Goal: Task Accomplishment & Management: Manage account settings

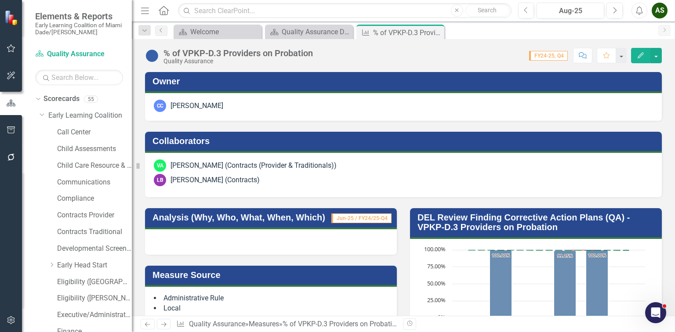
scroll to position [656, 0]
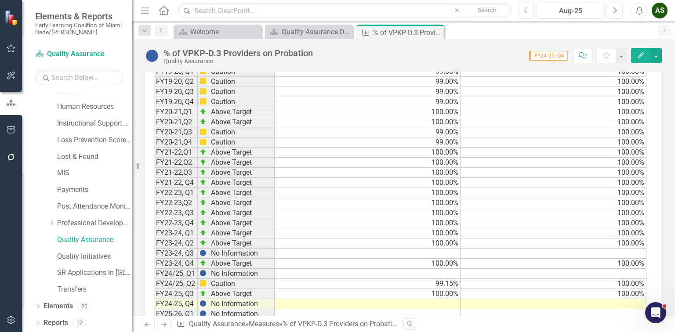
click at [642, 56] on icon "Edit" at bounding box center [641, 55] width 8 height 6
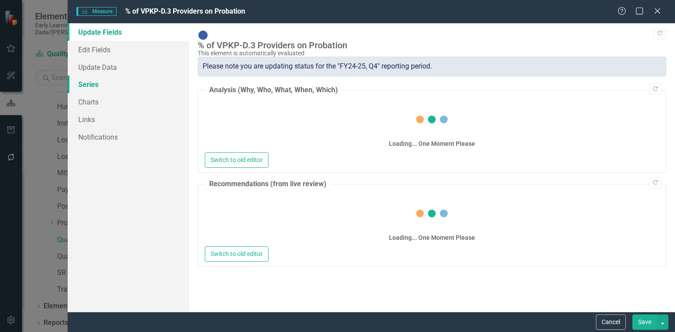
click at [86, 87] on link "Series" at bounding box center [128, 85] width 121 height 18
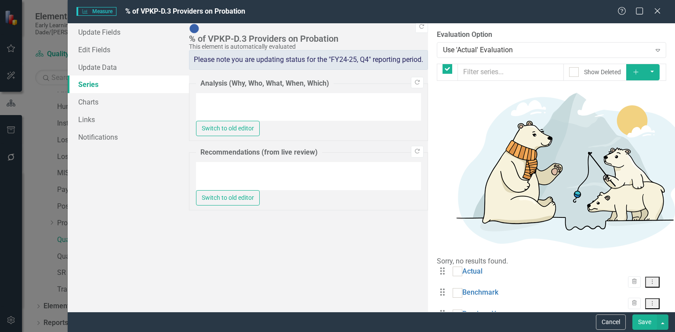
checkbox input "false"
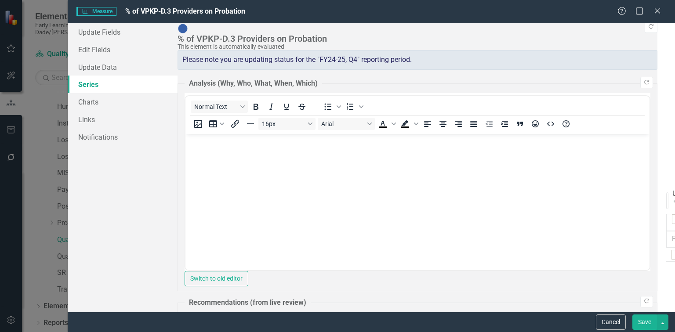
scroll to position [0, 0]
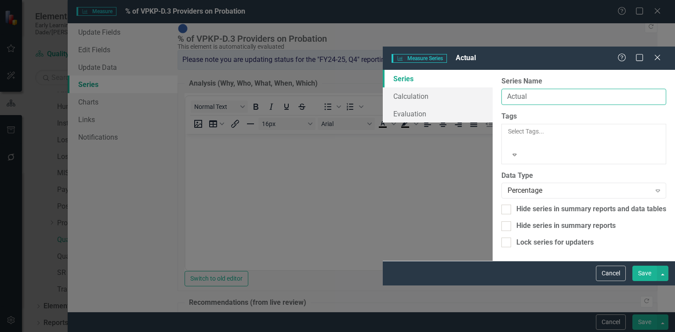
drag, startPoint x: 298, startPoint y: 54, endPoint x: 257, endPoint y: 47, distance: 42.0
click at [501, 89] on input "Actual" at bounding box center [583, 97] width 165 height 16
type input "% of Compliant Providers on Probation"
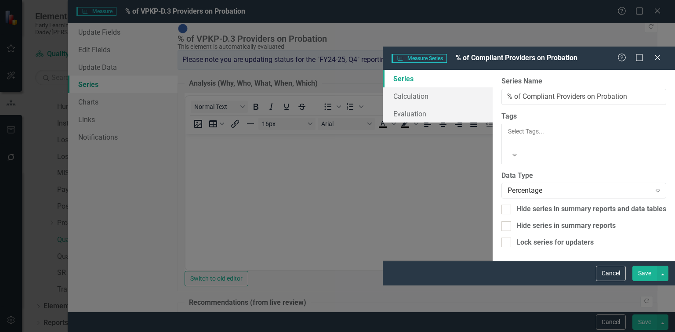
click at [655, 281] on button "Save" at bounding box center [644, 273] width 25 height 15
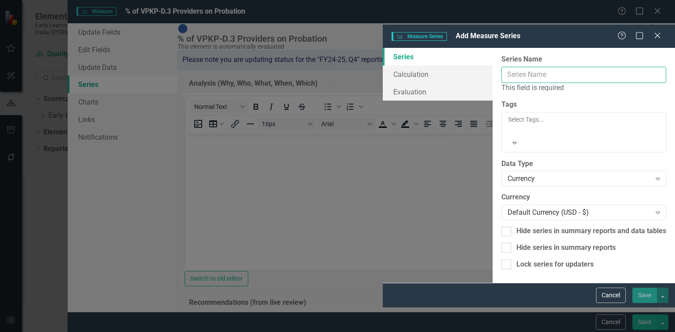
click at [501, 67] on input "Series Name" at bounding box center [583, 75] width 165 height 16
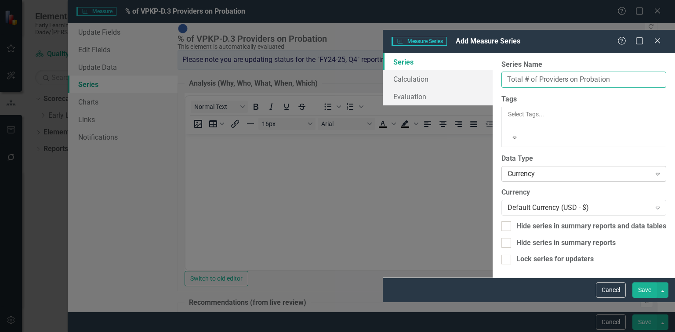
type input "Total # of Providers on Probation"
click at [508, 169] on div "Currency" at bounding box center [579, 174] width 143 height 10
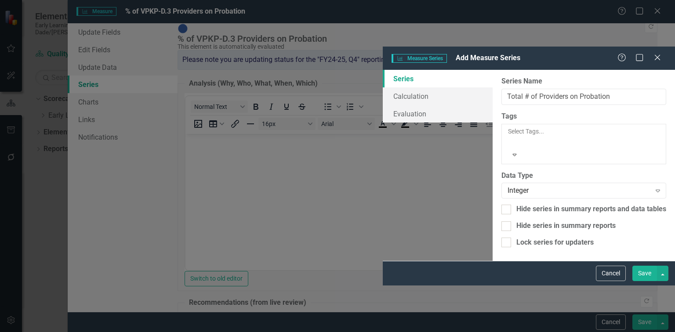
click at [640, 281] on button "Save" at bounding box center [644, 273] width 25 height 15
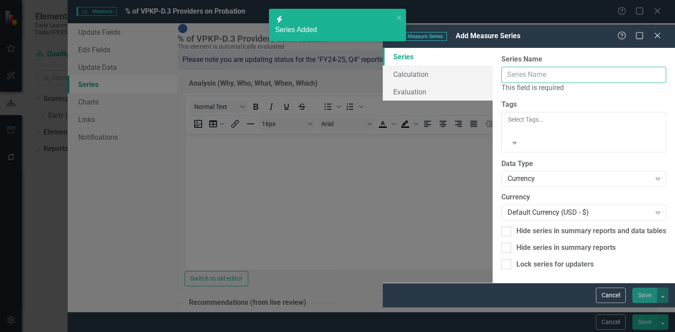
click at [501, 67] on input "Series Name" at bounding box center [583, 75] width 165 height 16
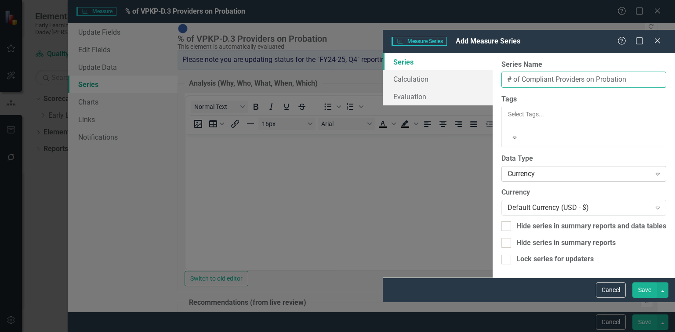
type input "# of Compliant Providers on Probation"
click at [508, 169] on div "Currency" at bounding box center [579, 174] width 143 height 10
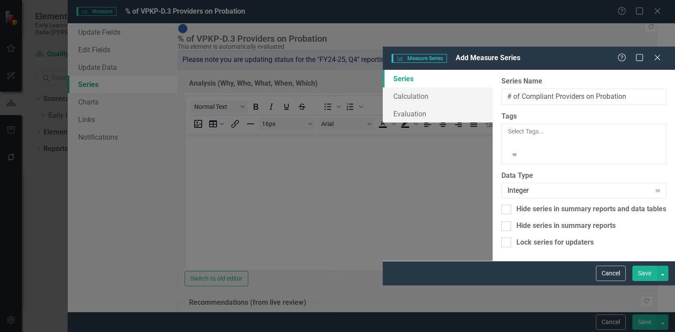
click at [644, 281] on button "Save" at bounding box center [644, 273] width 25 height 15
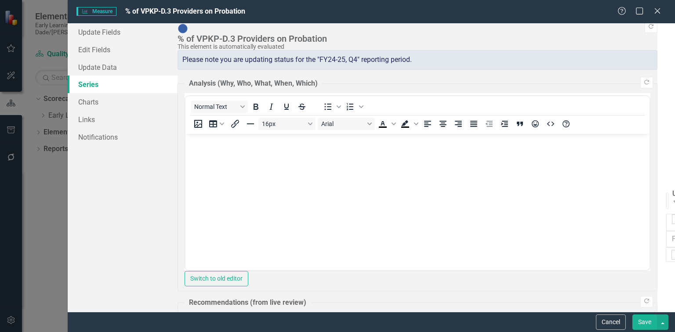
scroll to position [656, 0]
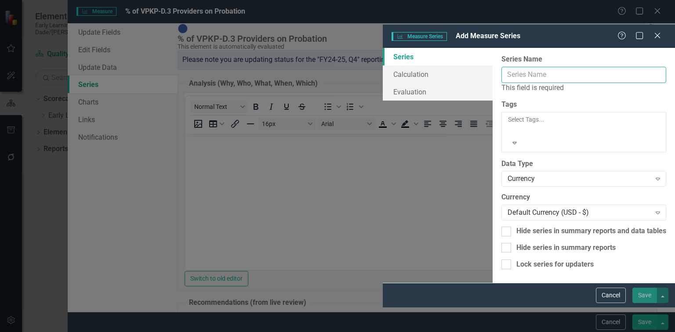
click at [501, 67] on input "Series Name" at bounding box center [583, 75] width 165 height 16
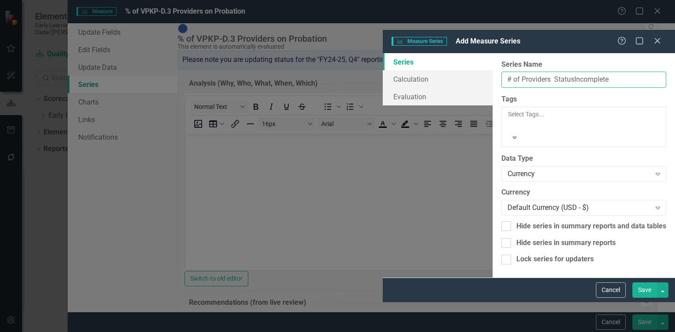
drag, startPoint x: 326, startPoint y: 51, endPoint x: 306, endPoint y: 52, distance: 20.2
click at [501, 72] on input "# of Providers StatusIncomplete" at bounding box center [583, 80] width 165 height 16
type input "# of Providers in Incomplete Status"
click at [508, 169] on div "Currency" at bounding box center [579, 174] width 143 height 10
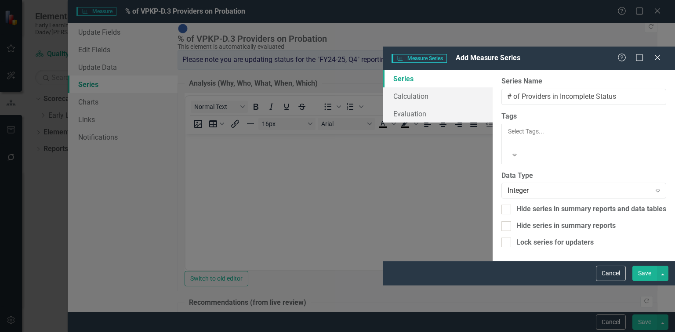
click at [641, 281] on button "Save" at bounding box center [644, 273] width 25 height 15
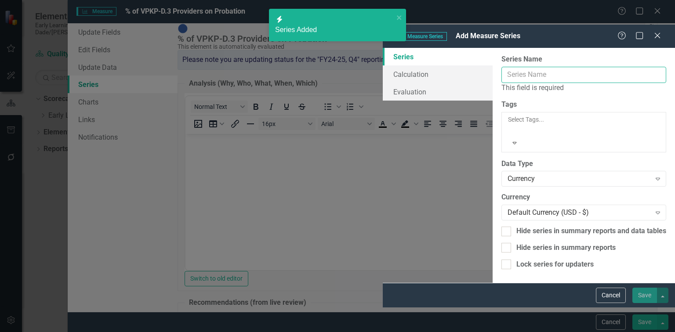
click at [501, 67] on input "Series Name" at bounding box center [583, 75] width 165 height 16
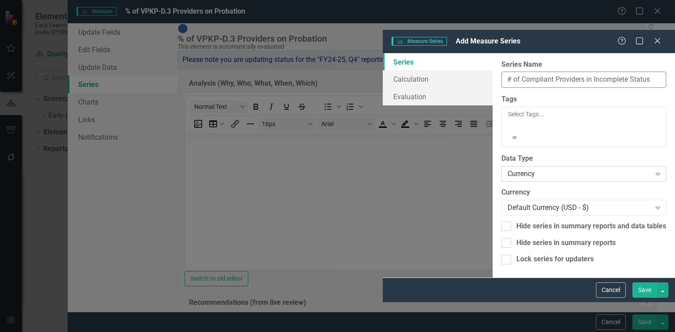
type input "# of Compliant Providers in Incomplete Status"
click at [501, 166] on div "Currency Expand" at bounding box center [583, 174] width 165 height 16
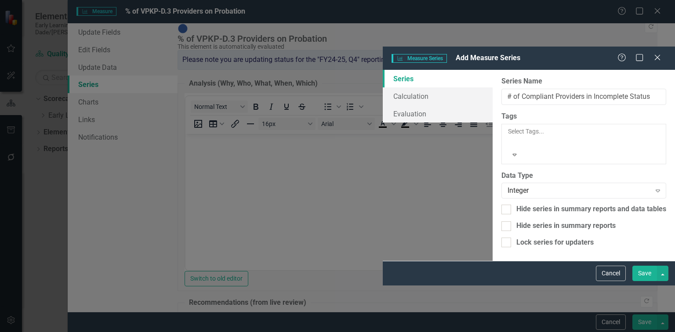
click at [641, 281] on button "Save" at bounding box center [644, 273] width 25 height 15
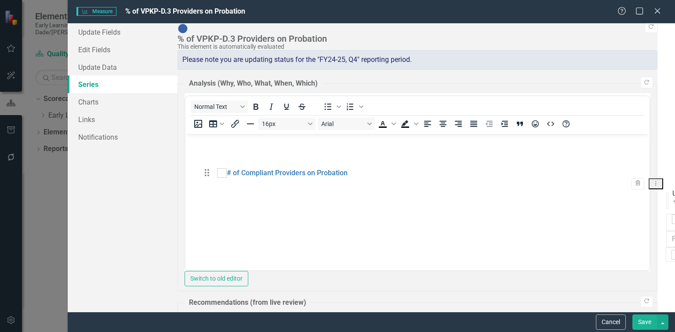
drag, startPoint x: 209, startPoint y: 209, endPoint x: 213, endPoint y: 180, distance: 29.2
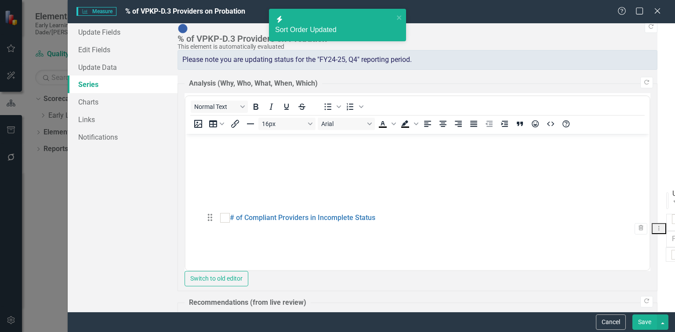
drag, startPoint x: 209, startPoint y: 264, endPoint x: 214, endPoint y: 230, distance: 34.2
click at [646, 319] on button "Save" at bounding box center [644, 322] width 25 height 15
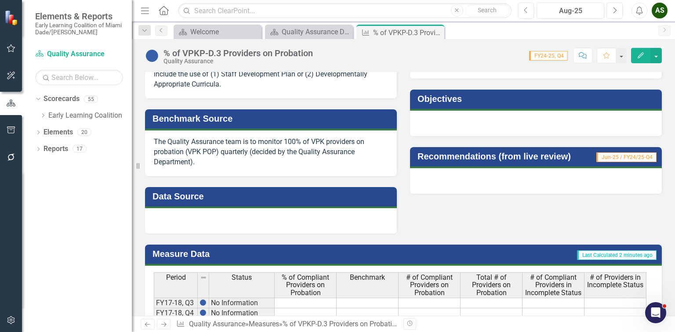
scroll to position [389, 0]
